Goal: Task Accomplishment & Management: Use online tool/utility

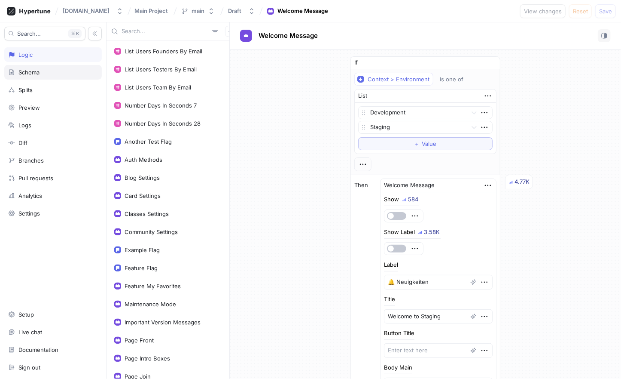
scroll to position [56, 0]
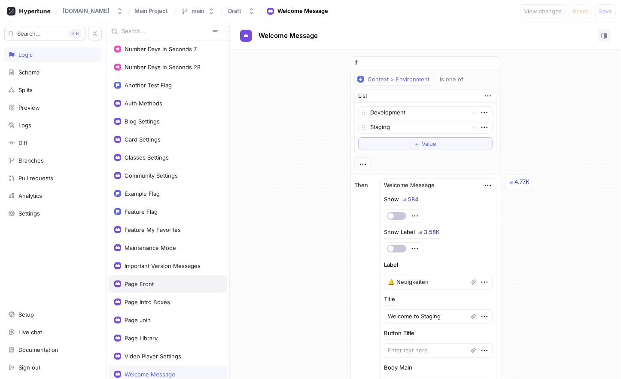
click at [171, 280] on div "Page Front" at bounding box center [167, 283] width 107 height 7
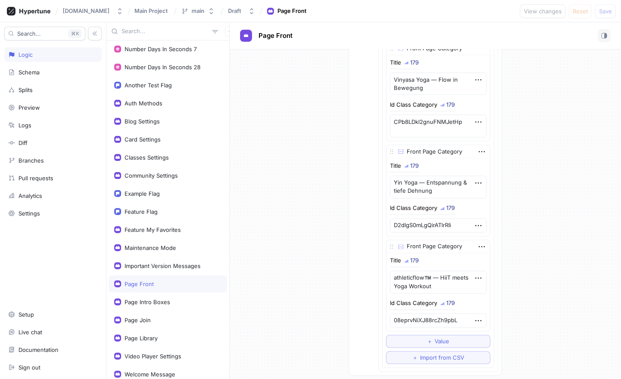
scroll to position [792, 0]
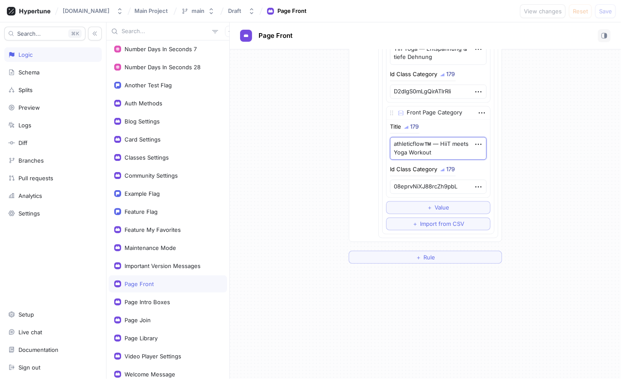
click at [434, 144] on textarea "athleticflow™️ — HiiT meets Yoga Workout" at bounding box center [438, 148] width 97 height 23
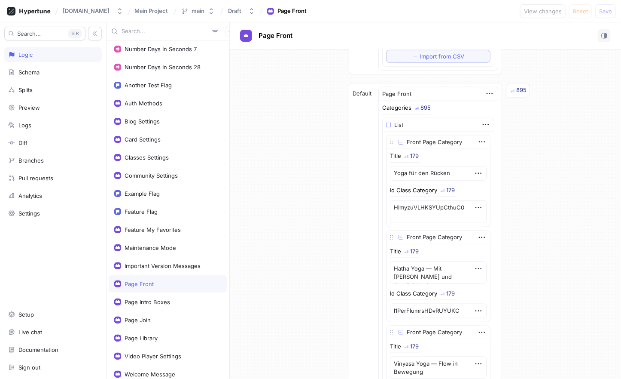
scroll to position [374, 0]
click at [428, 176] on textarea "Yoga für den Rücken" at bounding box center [438, 174] width 97 height 15
paste textarea "— Prävention & Entspannung"
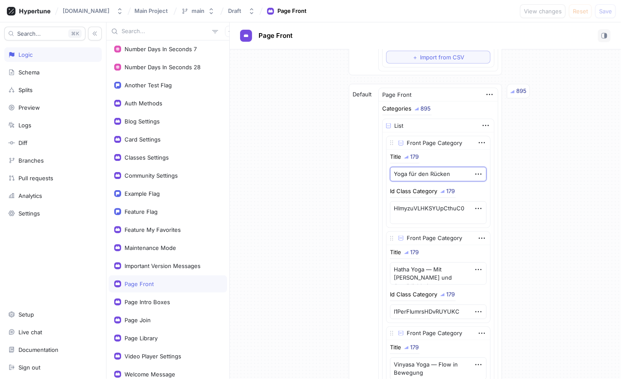
type textarea "x"
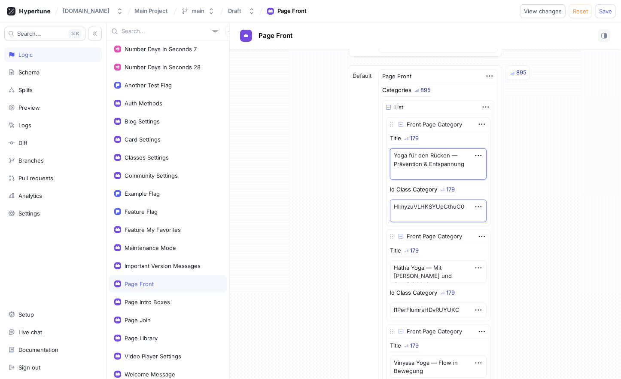
scroll to position [393, 0]
type textarea "Yoga für den Rücken — Prävention & Entspannung"
click at [407, 123] on div at bounding box center [397, 123] width 18 height 7
click at [403, 122] on img at bounding box center [401, 124] width 5 height 5
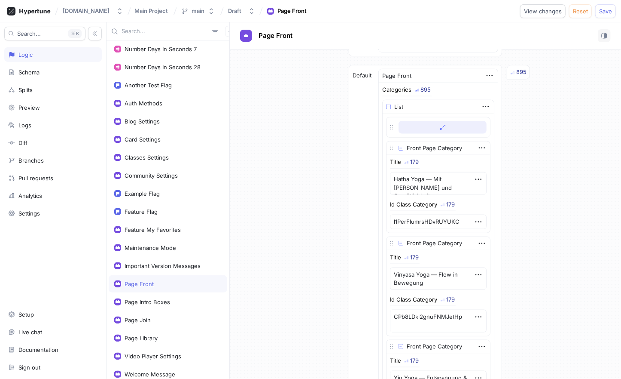
click at [406, 121] on button "button" at bounding box center [443, 127] width 88 height 13
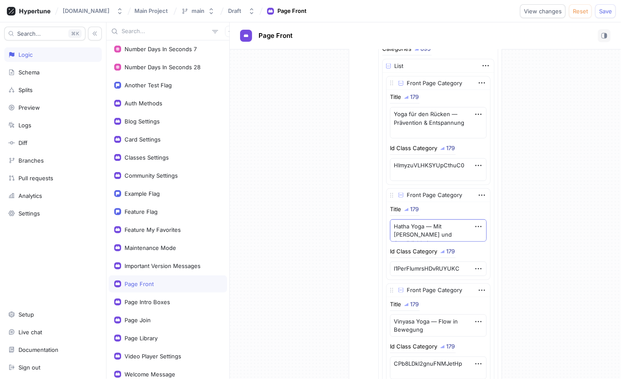
scroll to position [435, 0]
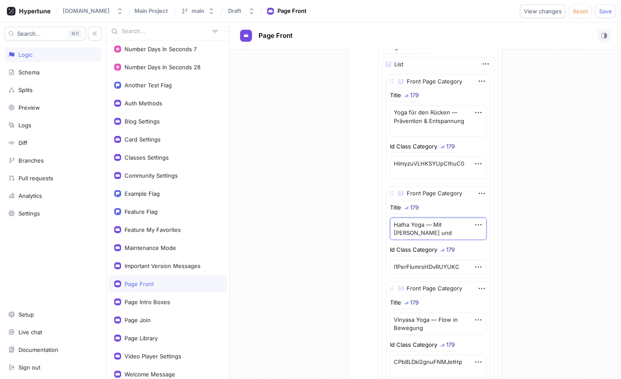
click at [433, 225] on textarea "Hatha Yoga — Mit [PERSON_NAME] und Gemütlichkeit" at bounding box center [438, 228] width 97 height 23
paste textarea "Klassisch"
type textarea "x"
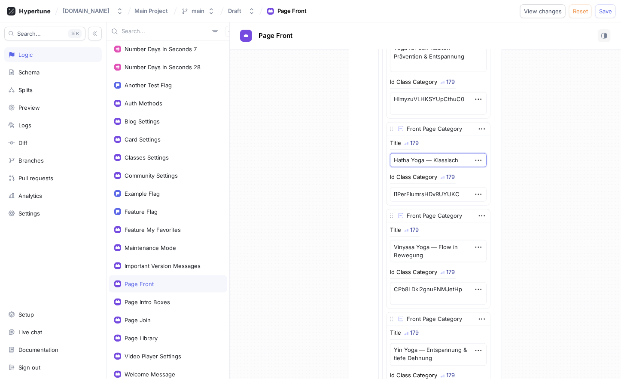
scroll to position [546, 0]
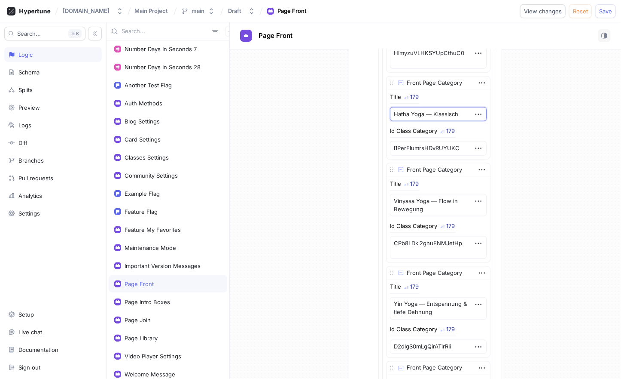
type textarea "Hatha Yoga — Klassisch"
click at [422, 205] on textarea "Vinyasa Yoga — Flow in Bewegung" at bounding box center [438, 205] width 97 height 23
paste textarea "Dynamik & Atem im Einkla"
type textarea "x"
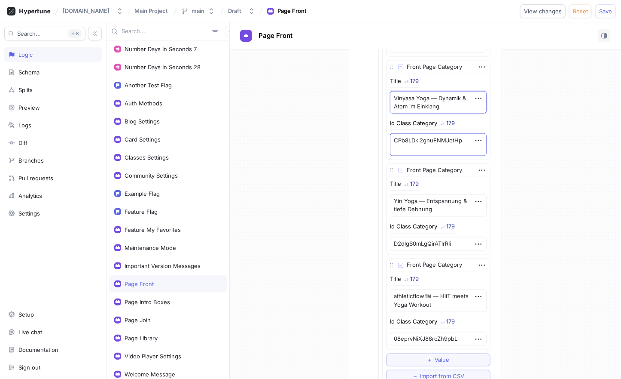
scroll to position [652, 0]
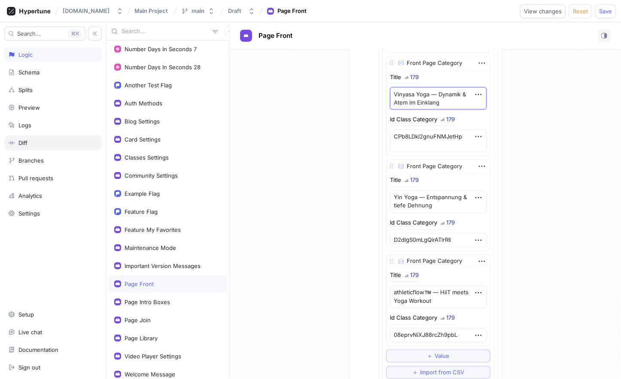
type textarea "Vinyasa Yoga — Dynamik & Atem im Einklang"
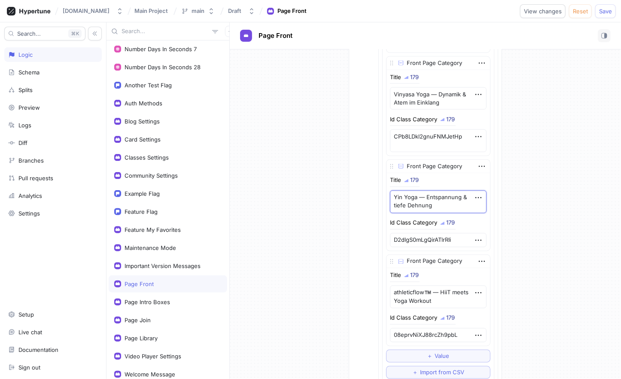
click at [424, 200] on textarea "Yin Yoga — Entspannung & tiefe Dehnung" at bounding box center [438, 201] width 97 height 23
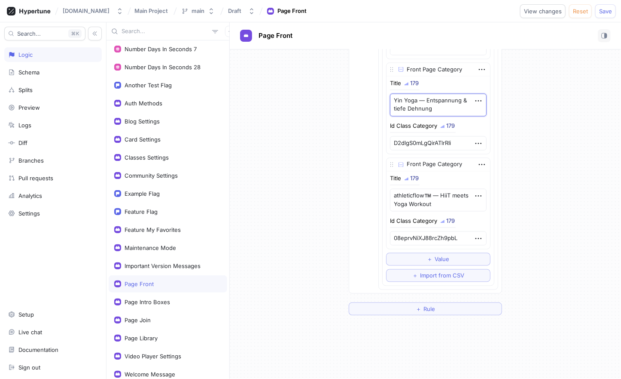
scroll to position [749, 0]
click at [451, 190] on textarea "athleticflow™️ — HiiT meets Yoga Workout" at bounding box center [438, 199] width 97 height 23
click at [445, 193] on textarea "athleticflow™️ — HiiT meets Yoga Workout" at bounding box center [438, 199] width 97 height 23
click at [450, 188] on textarea "athleticflow™️ — HiiT meets Yoga Workout" at bounding box center [438, 199] width 97 height 23
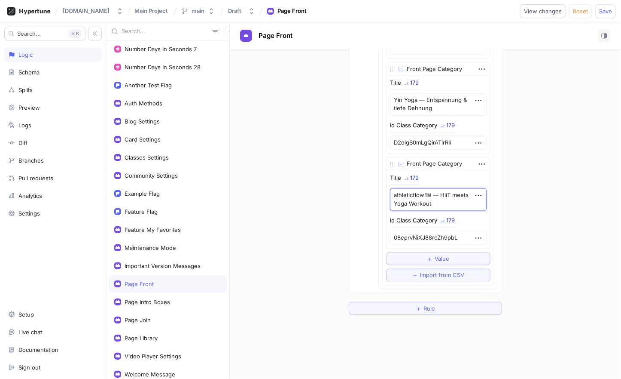
click at [450, 188] on textarea "athleticflow™️ — HiiT meets Yoga Workout" at bounding box center [438, 199] width 97 height 23
type textarea "x"
type textarea "athleticflow™️ — H meets Yoga Workout"
type textarea "x"
type textarea "athleticflow™️ — HI meets Yoga Workout"
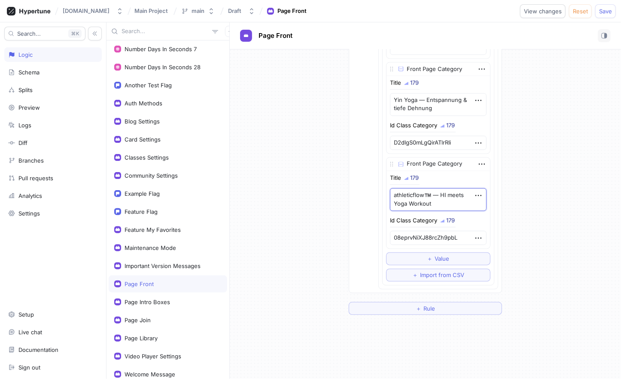
type textarea "x"
type textarea "athleticflow™️ — HIIT meets Yoga Workout"
type textarea "x"
type textarea "athleticflow™️ — HIIT meets Yoga Workout"
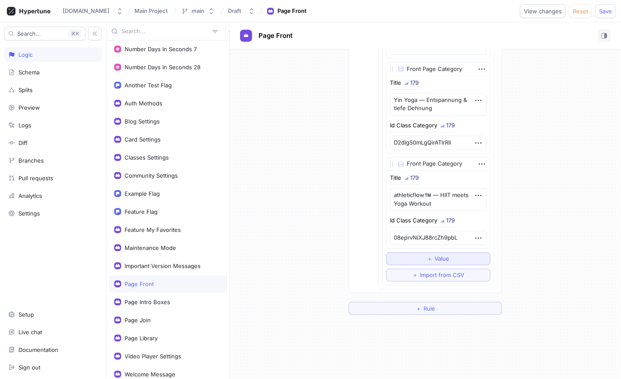
click at [432, 256] on span "＋" at bounding box center [431, 258] width 6 height 5
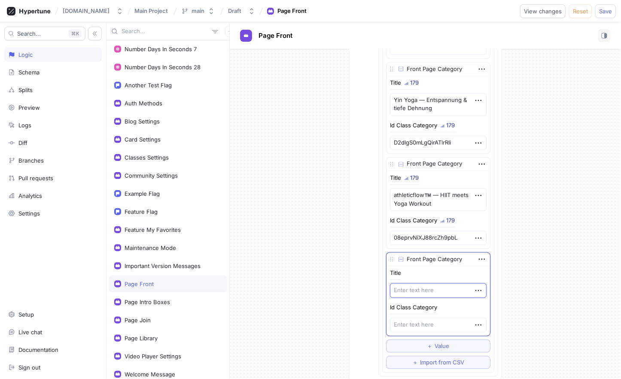
click at [425, 283] on textarea at bounding box center [438, 290] width 97 height 15
paste textarea "Katonah Yoga — Entdecke dein "Haus""
type textarea "x"
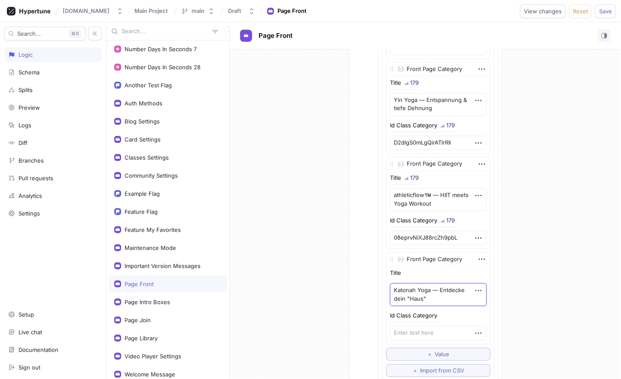
scroll to position [807, 0]
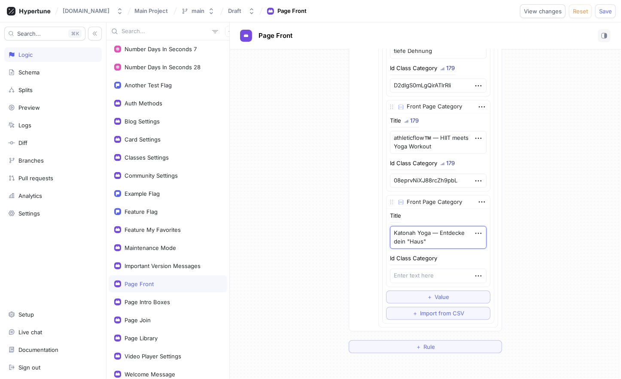
type textarea "Katonah Yoga — Entdecke dein "Haus""
click at [417, 269] on textarea at bounding box center [438, 276] width 97 height 15
paste textarea "fdSJFA7lwFn5d2IFP5HH"
type textarea "x"
type textarea "fdSJFA7lwFn5d2IFP5HH"
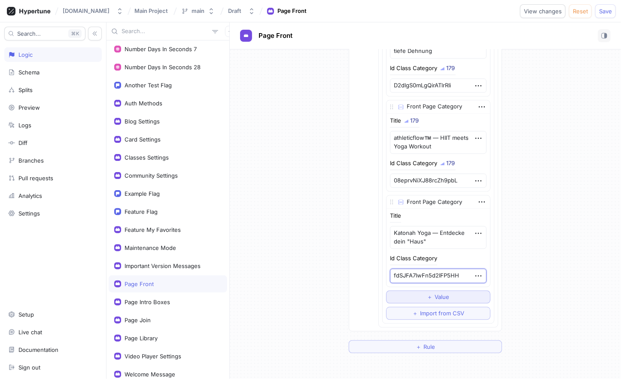
click at [430, 294] on span "＋" at bounding box center [431, 296] width 6 height 5
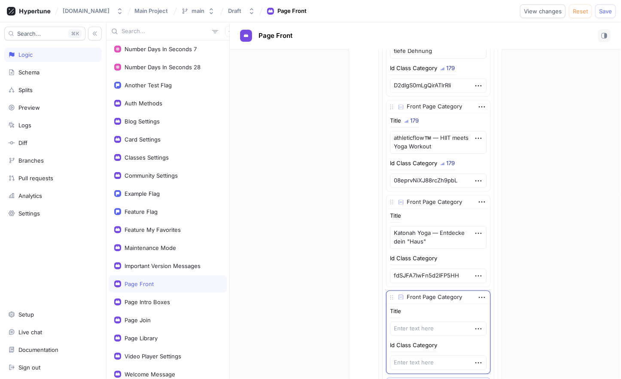
scroll to position [119, 0]
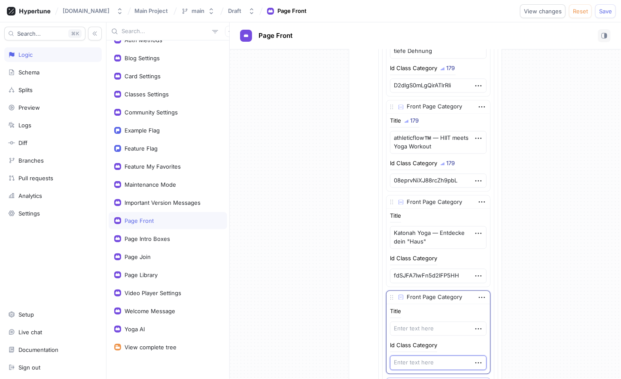
click at [424, 362] on textarea at bounding box center [438, 362] width 97 height 15
paste textarea "bHB5EWFmdk7DHu2g6zbO"
type textarea "x"
type textarea "bHB5EWFmdk7DHu2g6zbO"
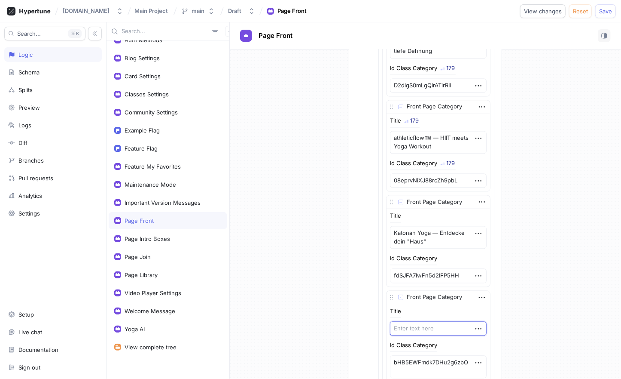
click at [418, 321] on textarea at bounding box center [438, 328] width 97 height 15
paste textarea "Tune You Up — Faszienarbeit"
type textarea "x"
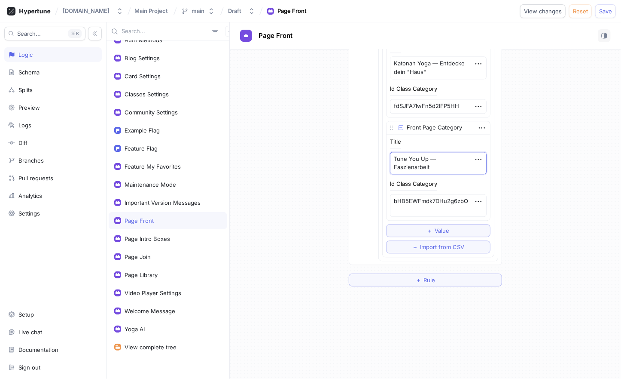
scroll to position [979, 0]
type textarea "Tune You Up — Faszienarbeit"
click at [440, 226] on button "＋ Value" at bounding box center [438, 227] width 104 height 13
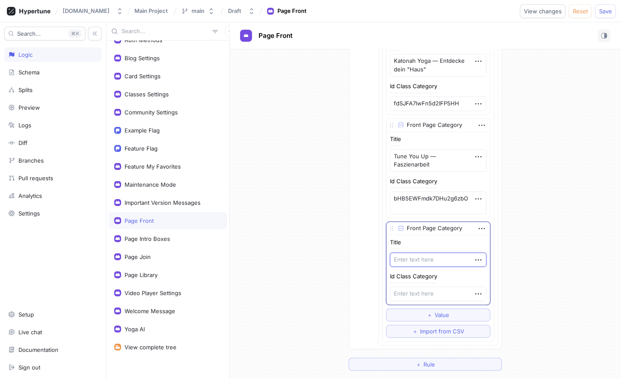
click at [419, 254] on textarea at bounding box center [438, 259] width 97 height 15
paste textarea "Tropisch — Praxis unter [PERSON_NAME]"
type textarea "x"
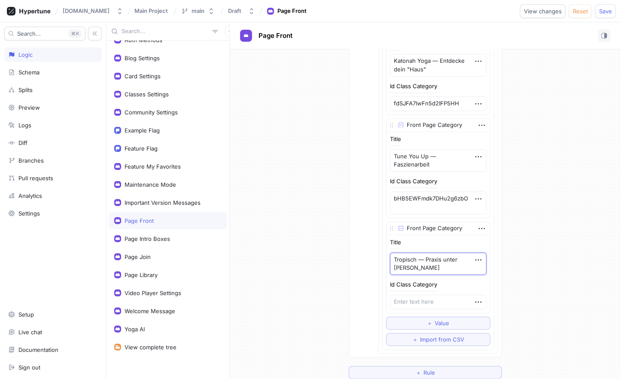
type textarea "Tropisch — Praxis unter [PERSON_NAME]"
click at [408, 295] on textarea at bounding box center [438, 301] width 97 height 15
paste textarea "MiLcfGAKCMJQ39Q7KJ2t"
type textarea "x"
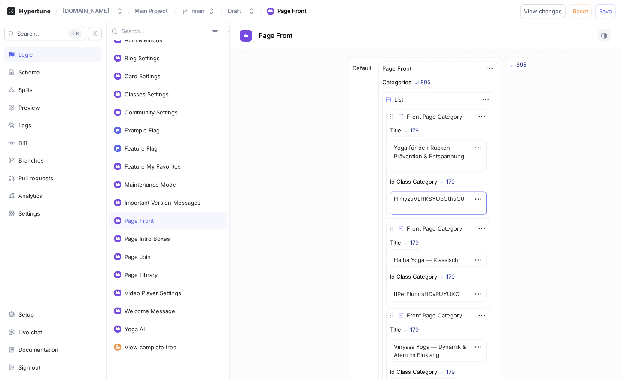
scroll to position [400, 0]
type textarea "MiLcfGAKCMJQ39Q7KJ2t"
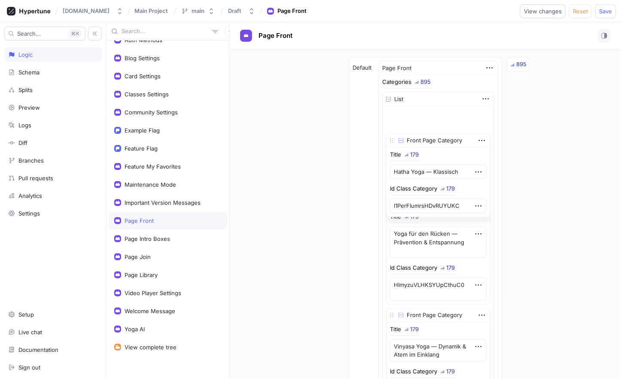
drag, startPoint x: 399, startPoint y: 224, endPoint x: 405, endPoint y: 130, distance: 94.7
click at [405, 137] on div at bounding box center [397, 140] width 18 height 7
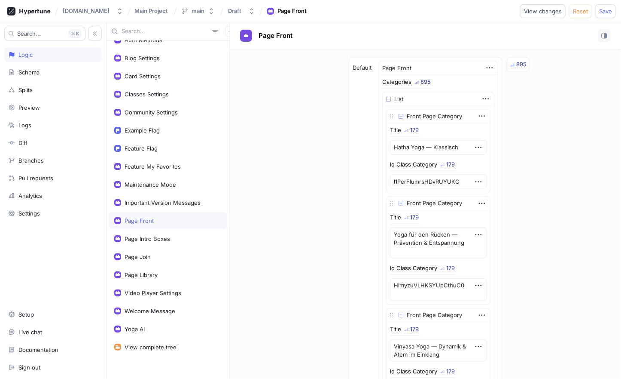
click at [403, 114] on img at bounding box center [401, 116] width 5 height 5
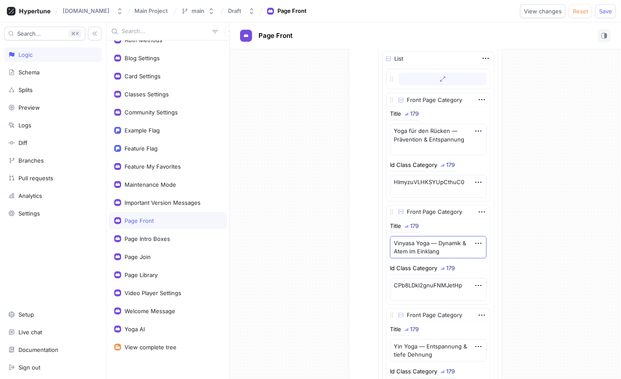
scroll to position [441, 0]
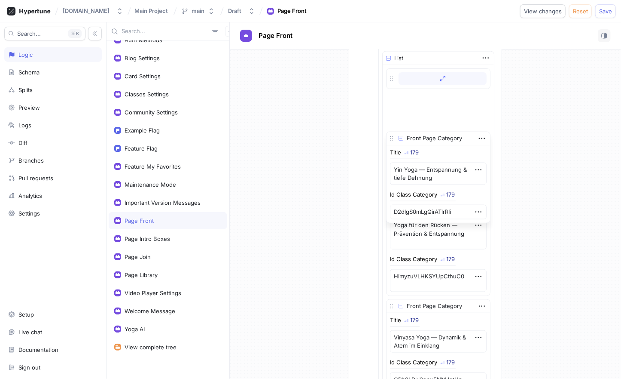
drag, startPoint x: 399, startPoint y: 312, endPoint x: 421, endPoint y: 136, distance: 177.6
click at [421, 136] on div "Front Page Category" at bounding box center [439, 138] width 104 height 13
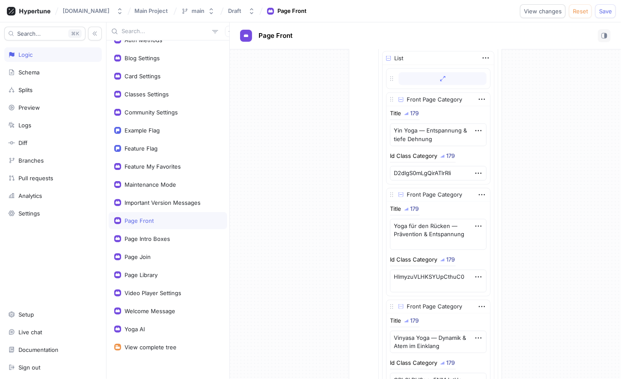
click at [403, 97] on img at bounding box center [401, 99] width 5 height 5
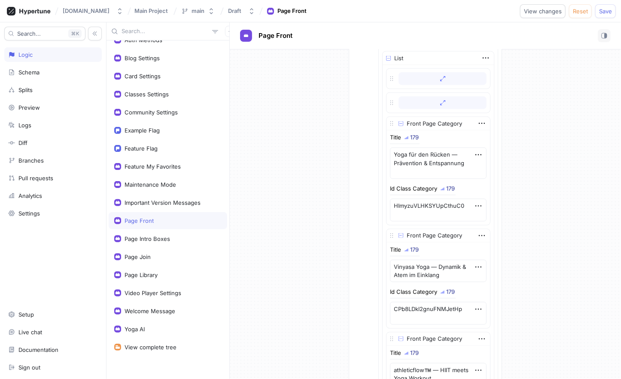
click at [403, 121] on img at bounding box center [401, 123] width 5 height 5
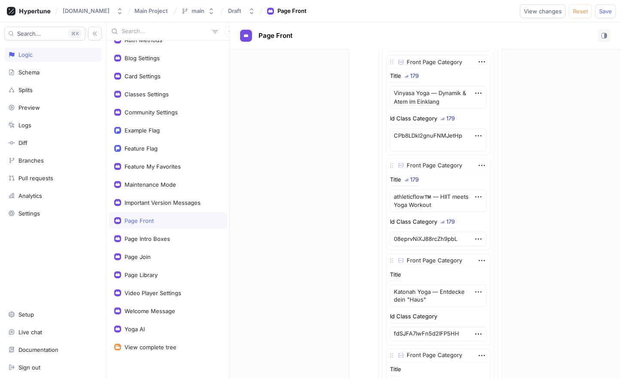
scroll to position [527, 0]
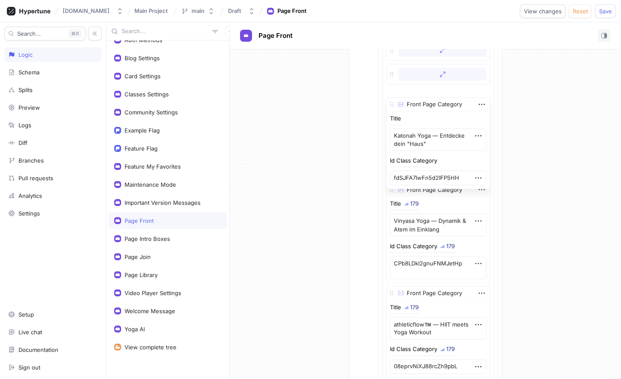
drag, startPoint x: 397, startPoint y: 257, endPoint x: 421, endPoint y: 90, distance: 168.4
click at [421, 98] on div "Front Page Category" at bounding box center [439, 104] width 104 height 13
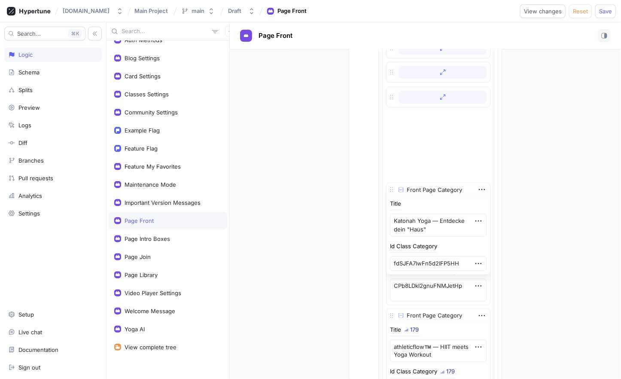
drag, startPoint x: 397, startPoint y: 88, endPoint x: 406, endPoint y: 184, distance: 96.7
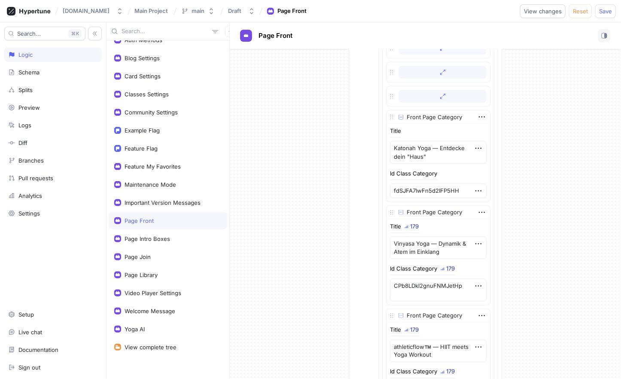
click at [403, 115] on img at bounding box center [401, 117] width 5 height 5
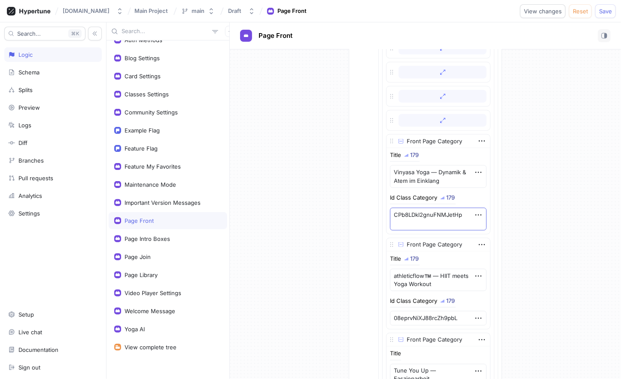
scroll to position [521, 0]
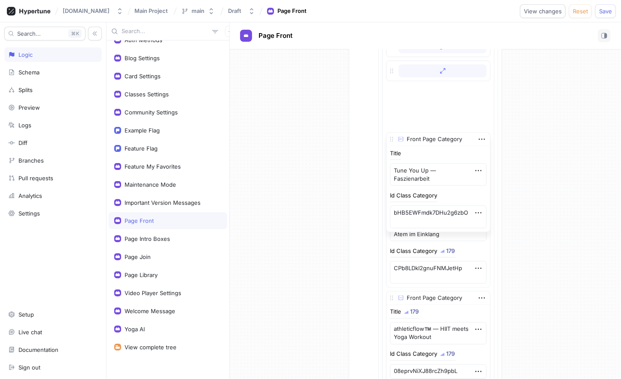
drag, startPoint x: 398, startPoint y: 287, endPoint x: 445, endPoint y: 134, distance: 160.5
click at [445, 134] on div "Front Page Category" at bounding box center [439, 139] width 104 height 13
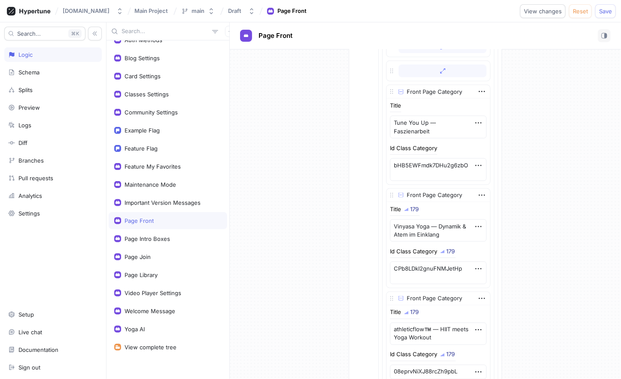
click at [403, 89] on img at bounding box center [401, 91] width 5 height 5
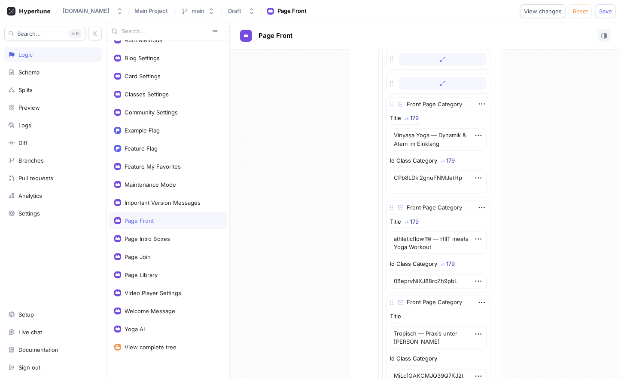
scroll to position [533, 0]
click at [407, 100] on div at bounding box center [397, 103] width 18 height 7
click at [403, 101] on img at bounding box center [401, 103] width 5 height 5
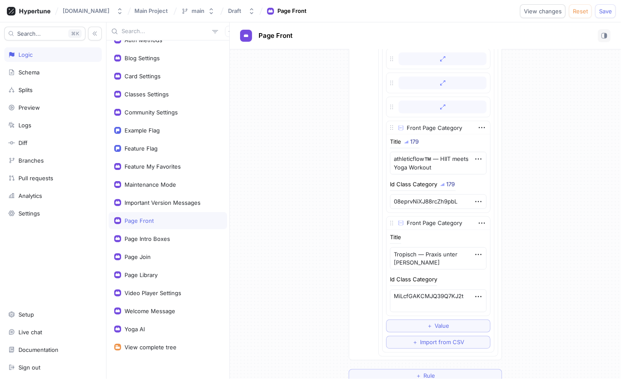
click at [403, 125] on img at bounding box center [401, 127] width 5 height 5
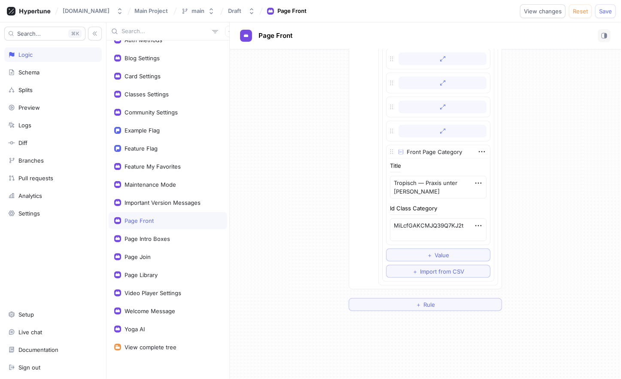
click at [403, 150] on img at bounding box center [401, 152] width 5 height 5
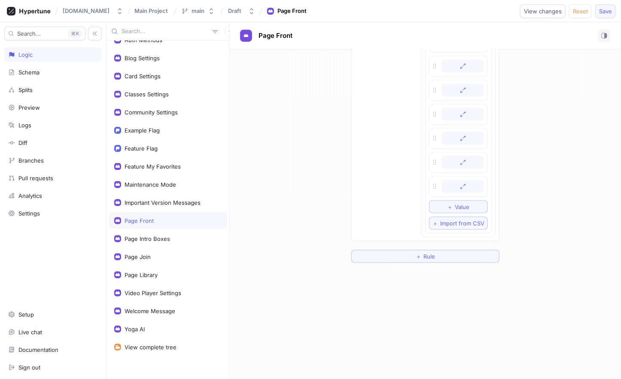
click at [605, 13] on span "Save" at bounding box center [605, 11] width 13 height 5
type textarea "x"
click at [48, 248] on div "Search... K Logic Schema Splits Preview Logs Diff Branches Pull requests Analyt…" at bounding box center [53, 200] width 107 height 356
click at [61, 262] on div "Search... K Logic Schema Splits Preview Logs Diff Branches Pull requests Analyt…" at bounding box center [53, 200] width 107 height 356
